Goal: Entertainment & Leisure: Consume media (video, audio)

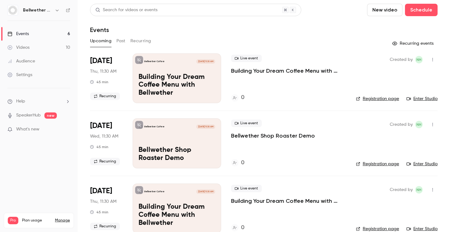
click at [119, 41] on button "Past" at bounding box center [120, 41] width 9 height 10
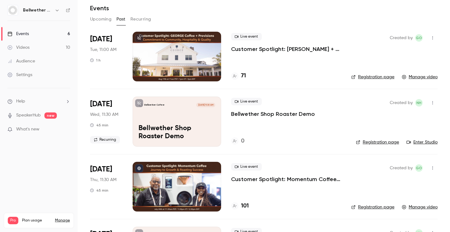
scroll to position [23, 0]
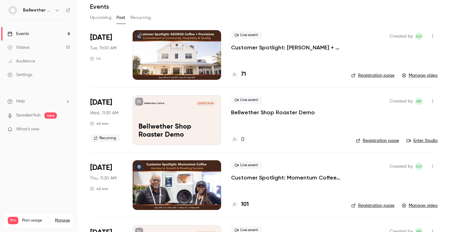
click at [187, 47] on div at bounding box center [177, 55] width 89 height 50
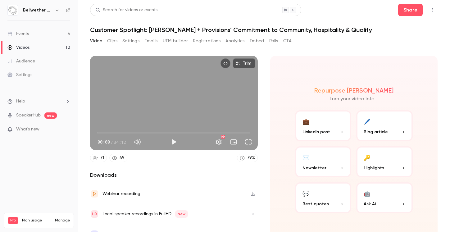
click at [174, 144] on button "Play" at bounding box center [174, 142] width 12 height 12
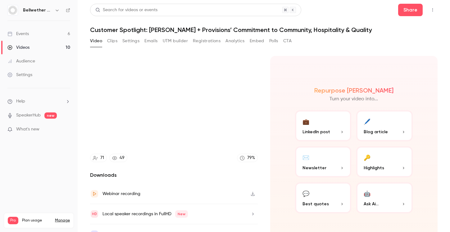
type input "***"
click at [173, 41] on button "UTM builder" at bounding box center [175, 41] width 25 height 10
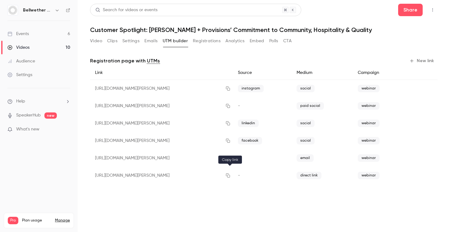
click at [230, 174] on icon "button" at bounding box center [227, 175] width 5 height 4
click at [97, 40] on button "Video" at bounding box center [96, 41] width 12 height 10
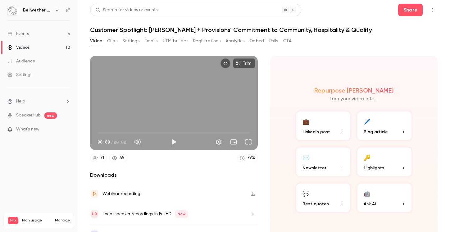
click at [118, 40] on div "Video Clips Settings Emails UTM builder Registrations Analytics Embed Polls CTA" at bounding box center [191, 41] width 202 height 10
click at [115, 40] on button "Clips" at bounding box center [112, 41] width 10 height 10
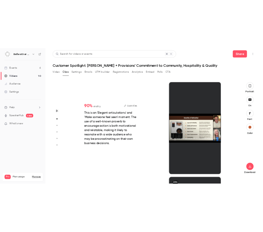
scroll to position [162, 0]
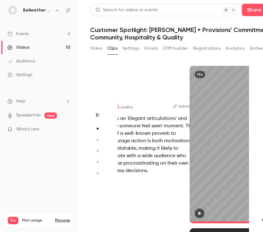
type input "****"
